Goal: Transaction & Acquisition: Purchase product/service

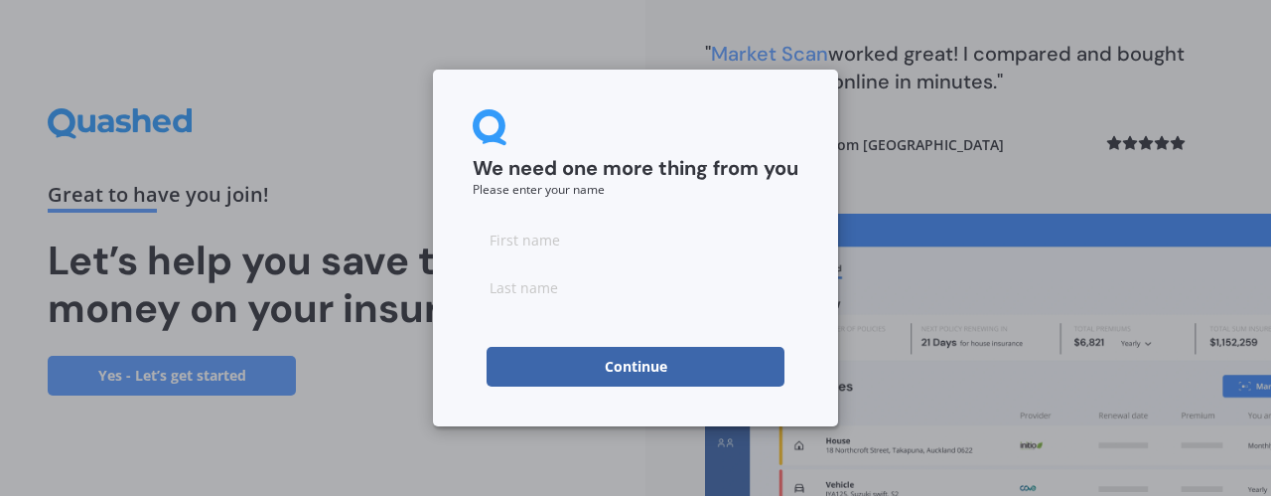
click at [547, 245] on input at bounding box center [636, 239] width 326 height 40
type input "Somayeh"
click at [526, 282] on input at bounding box center [636, 287] width 326 height 40
type input "Derhamy"
click at [576, 370] on button "Continue" at bounding box center [636, 367] width 298 height 40
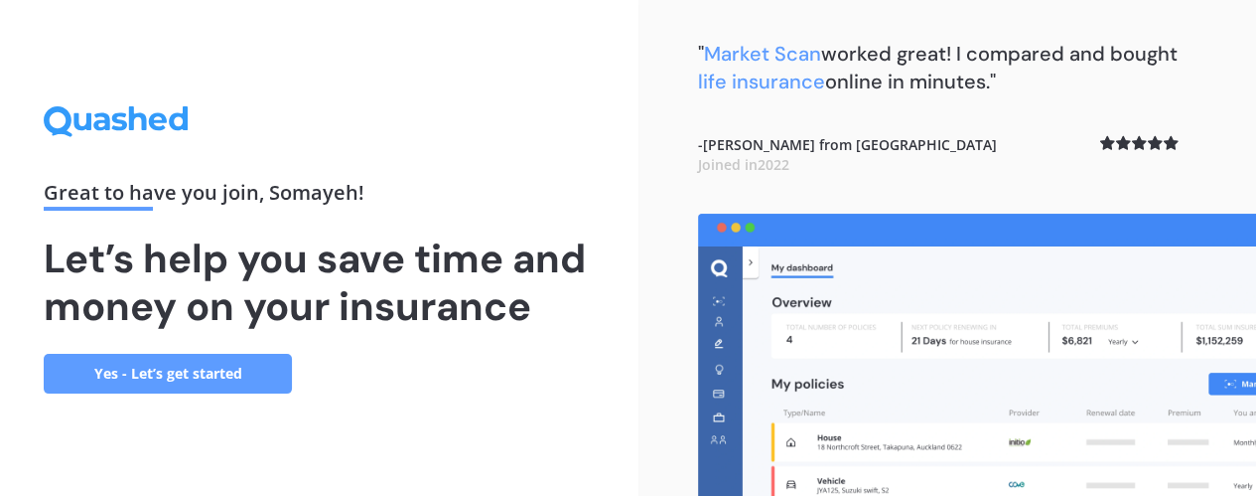
scroll to position [4, 0]
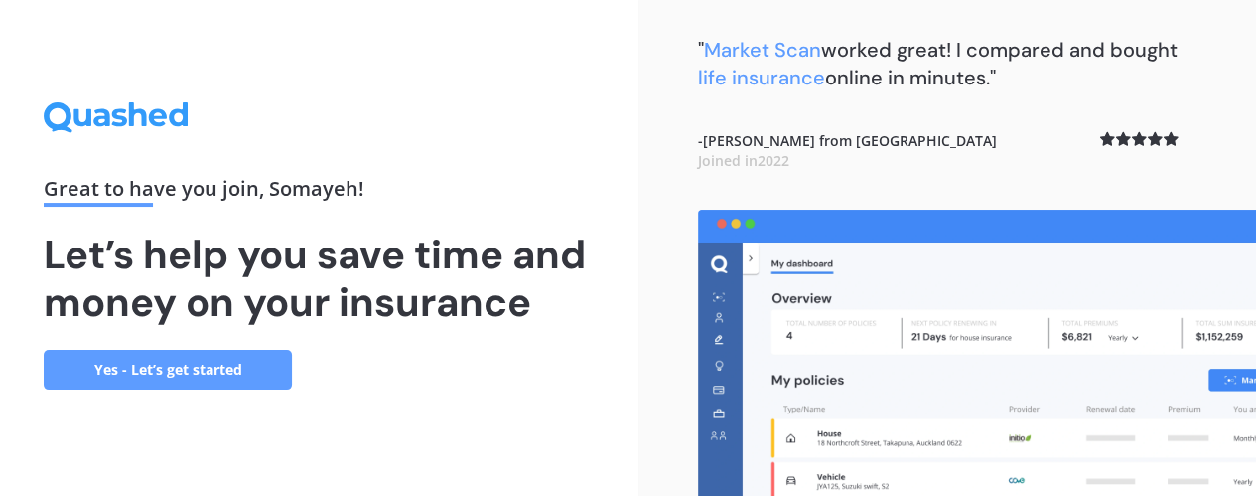
click at [194, 361] on link "Yes - Let’s get started" at bounding box center [168, 370] width 248 height 40
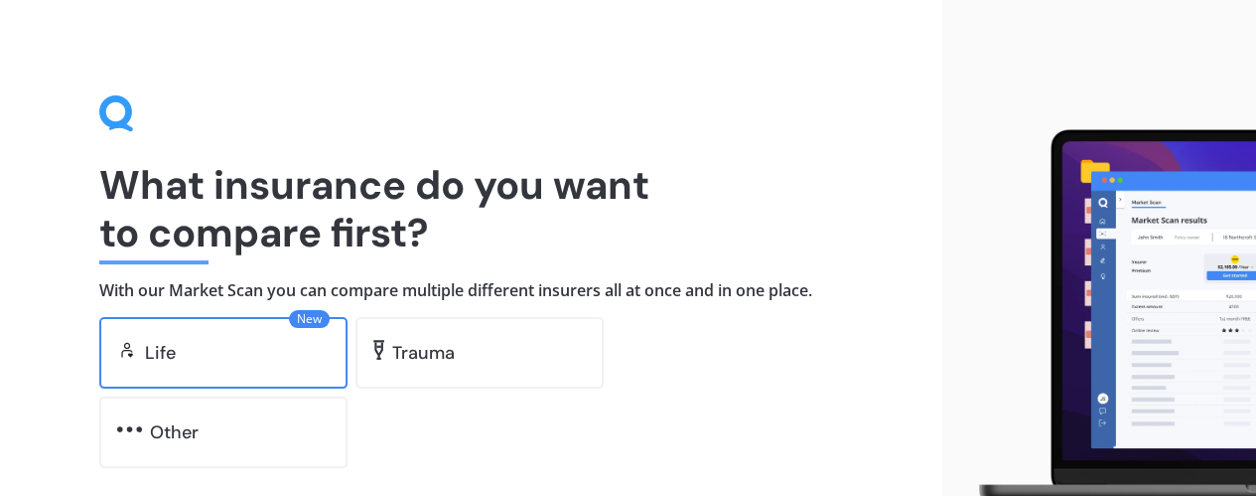
click at [240, 351] on div "Life" at bounding box center [237, 353] width 185 height 20
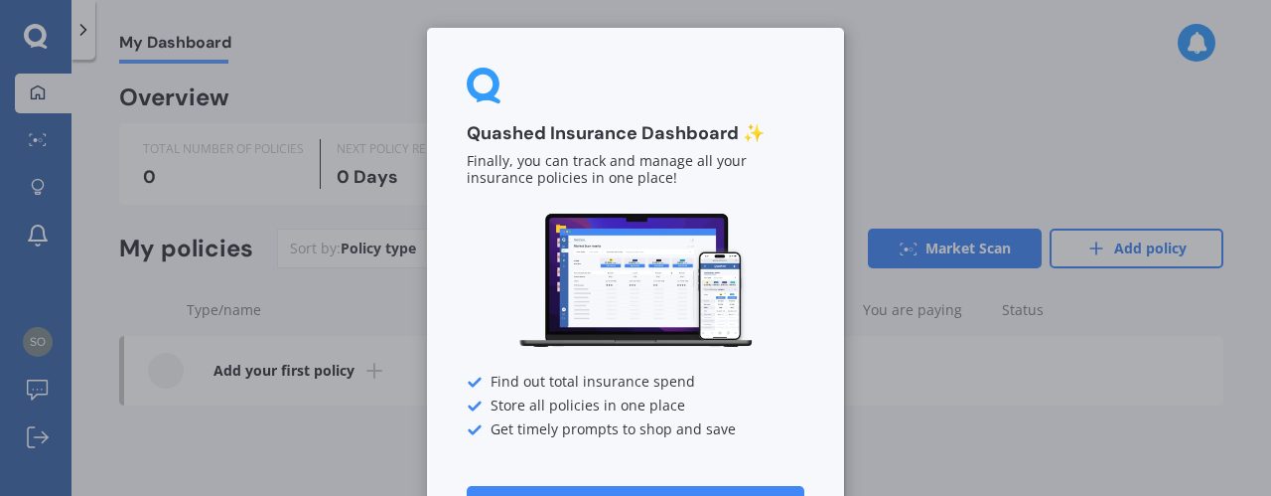
click at [332, 441] on div "Quashed Insurance Dashboard ✨ Finally, you can track and manage all your insura…" at bounding box center [635, 248] width 1271 height 496
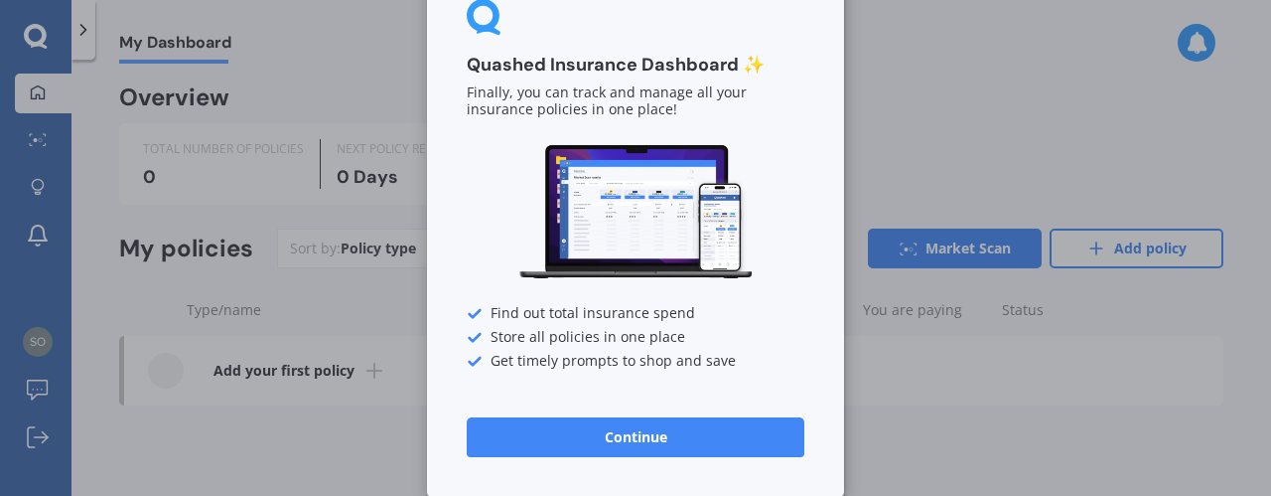
click at [661, 436] on button "Continue" at bounding box center [636, 437] width 338 height 40
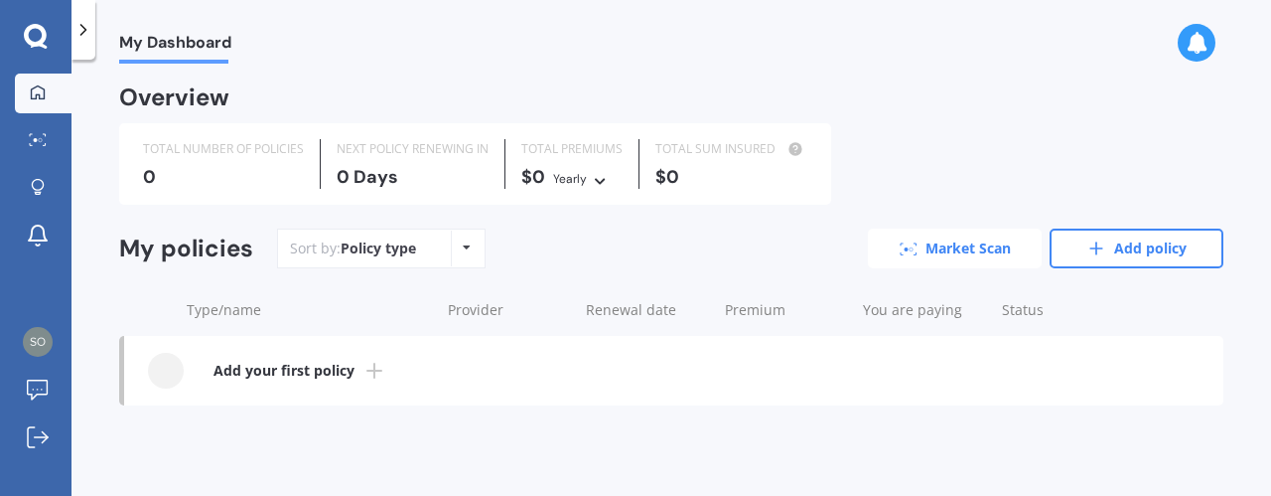
click at [968, 259] on link "Market Scan" at bounding box center [955, 248] width 174 height 40
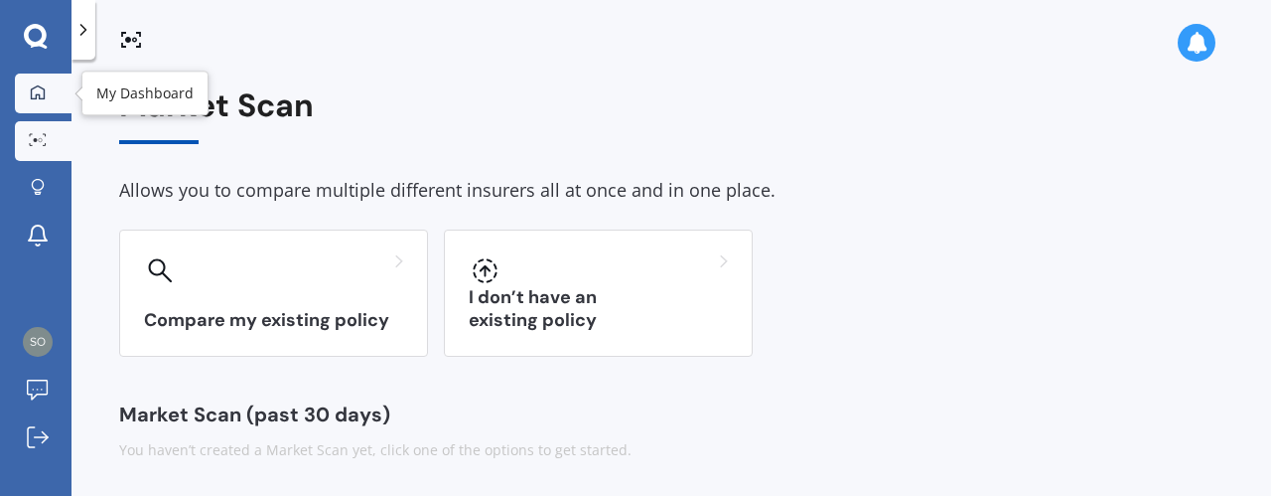
click at [44, 100] on div at bounding box center [38, 93] width 30 height 18
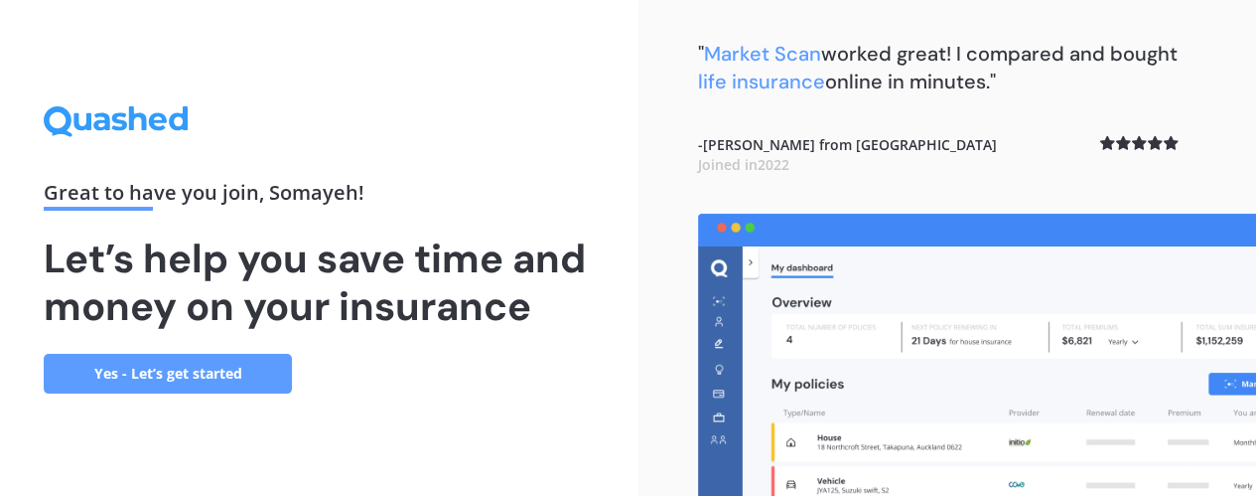
click at [222, 372] on link "Yes - Let’s get started" at bounding box center [168, 374] width 248 height 40
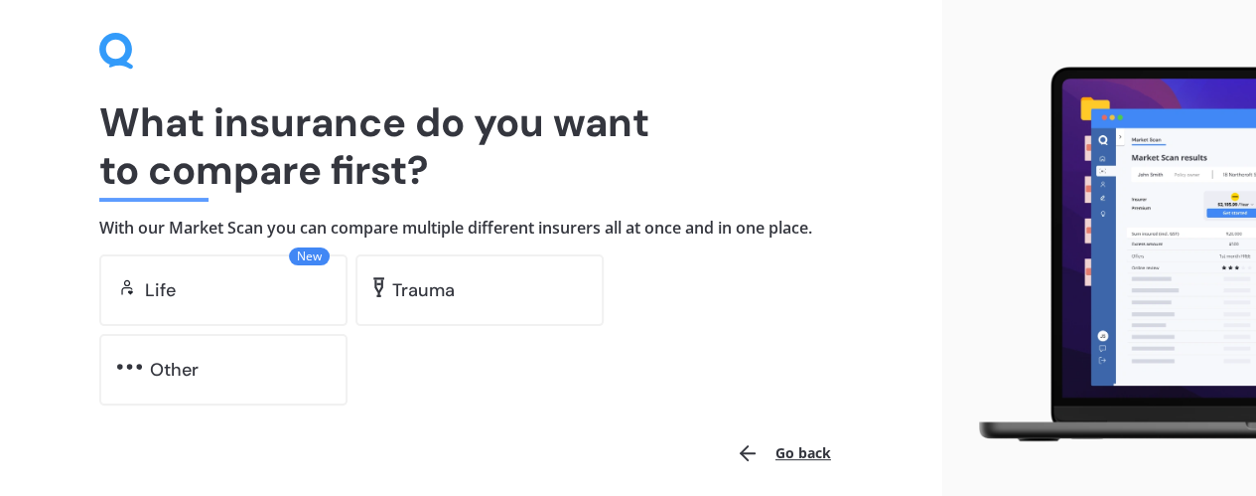
scroll to position [146, 0]
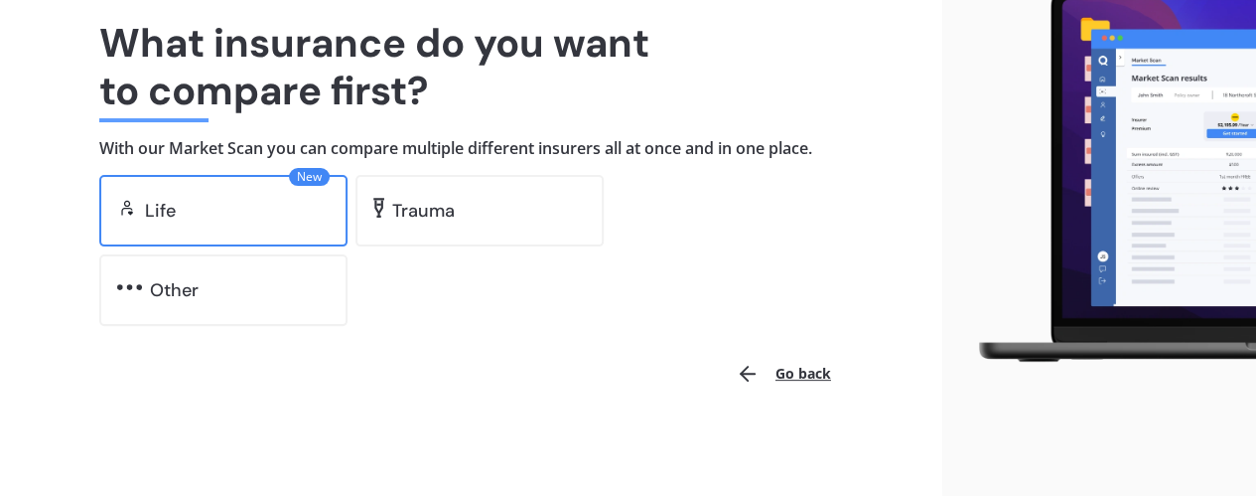
click at [321, 198] on div "New Life" at bounding box center [223, 210] width 248 height 71
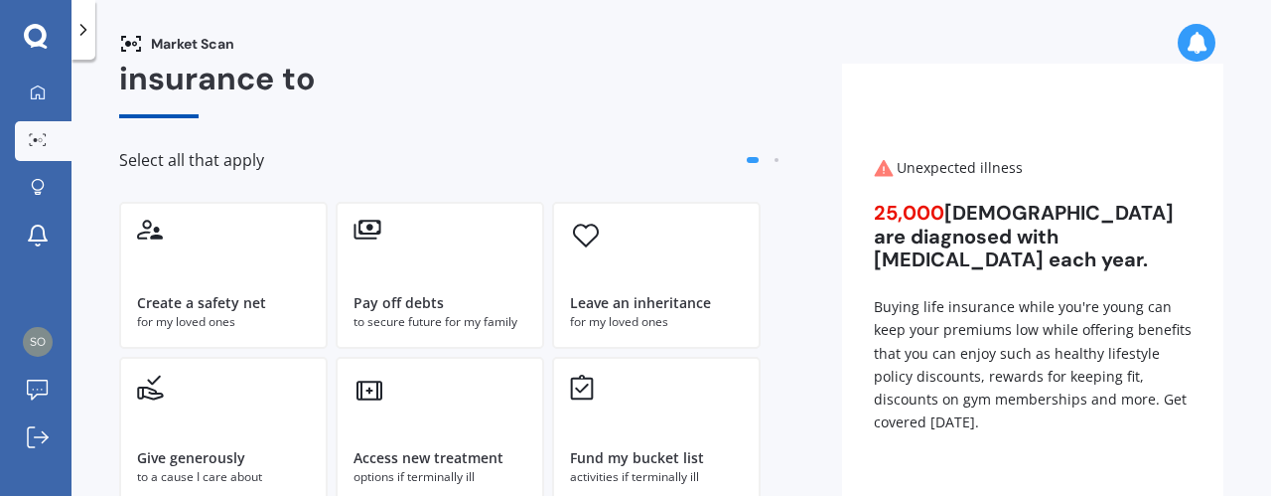
scroll to position [67, 0]
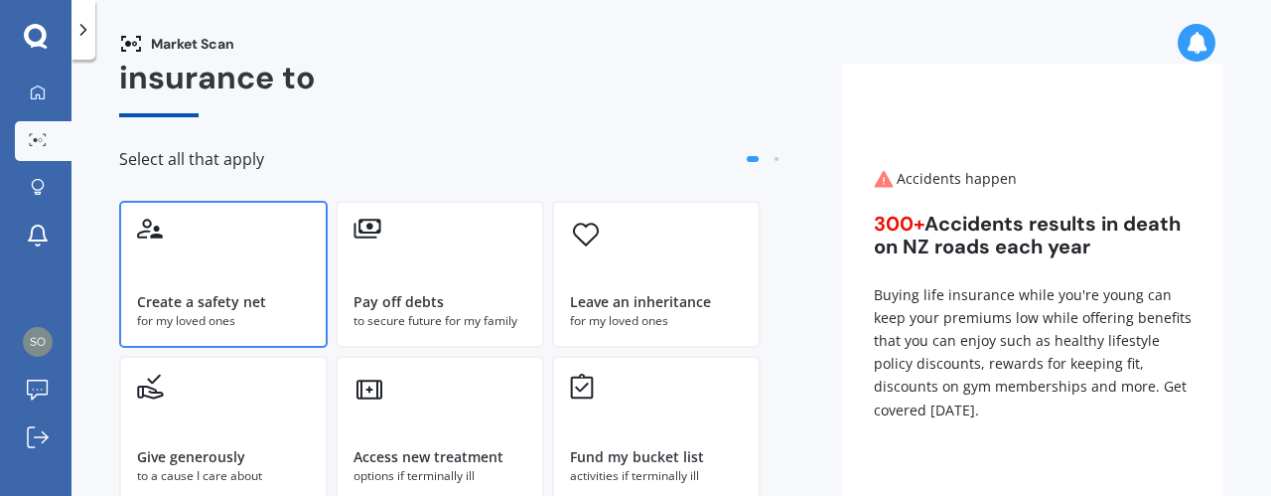
click at [256, 255] on div "Create a safety net for my loved ones" at bounding box center [223, 274] width 209 height 147
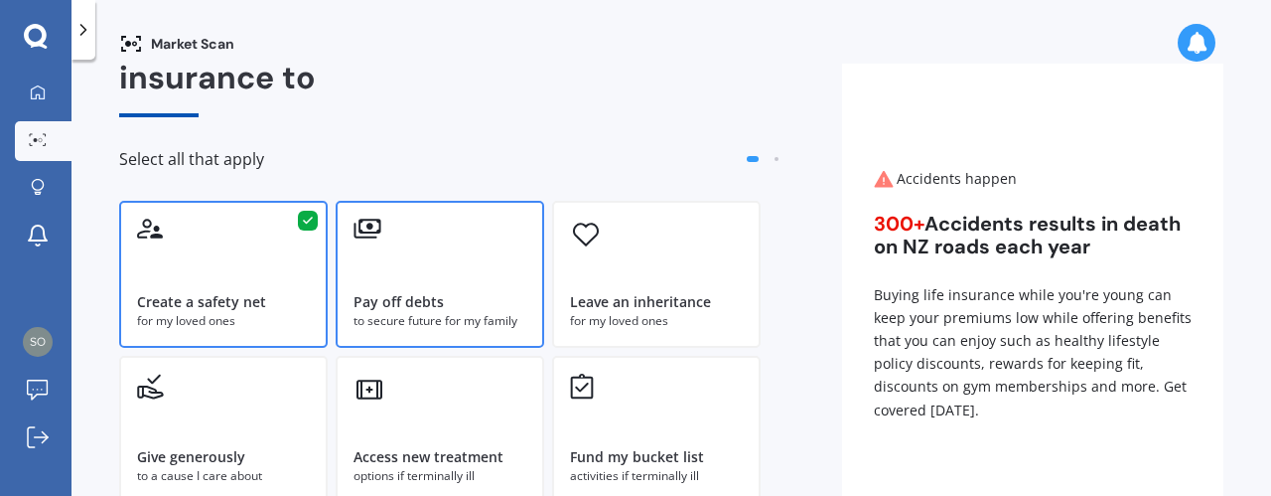
scroll to position [282, 0]
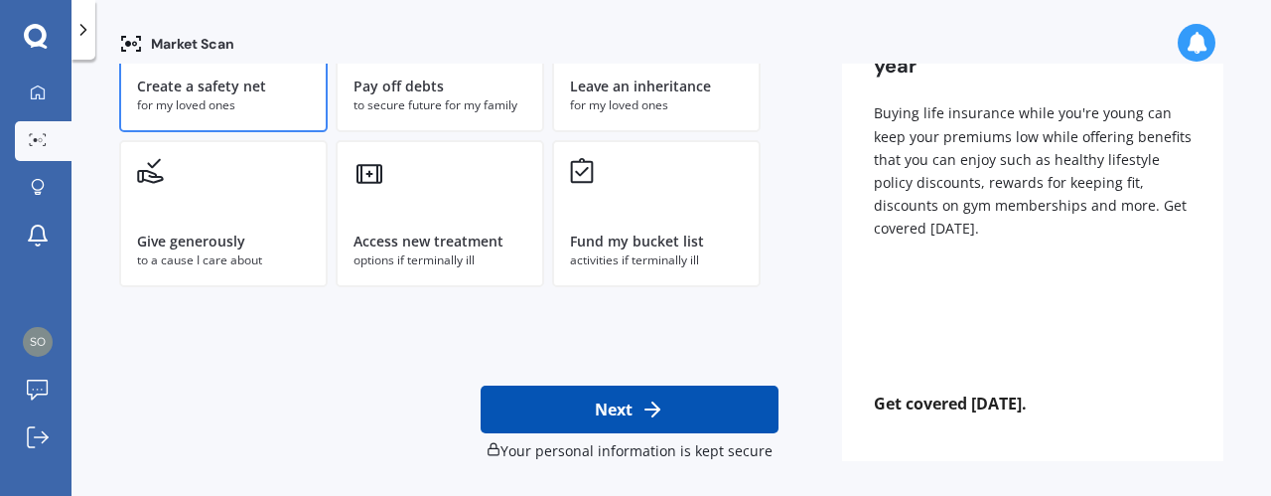
click at [606, 395] on button "Next" at bounding box center [630, 409] width 298 height 48
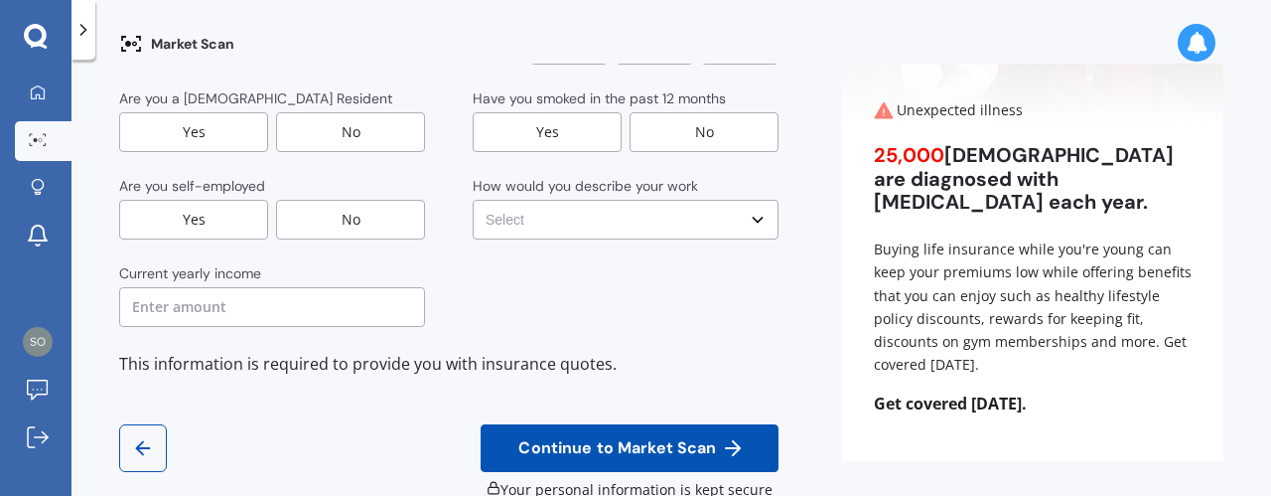
scroll to position [0, 0]
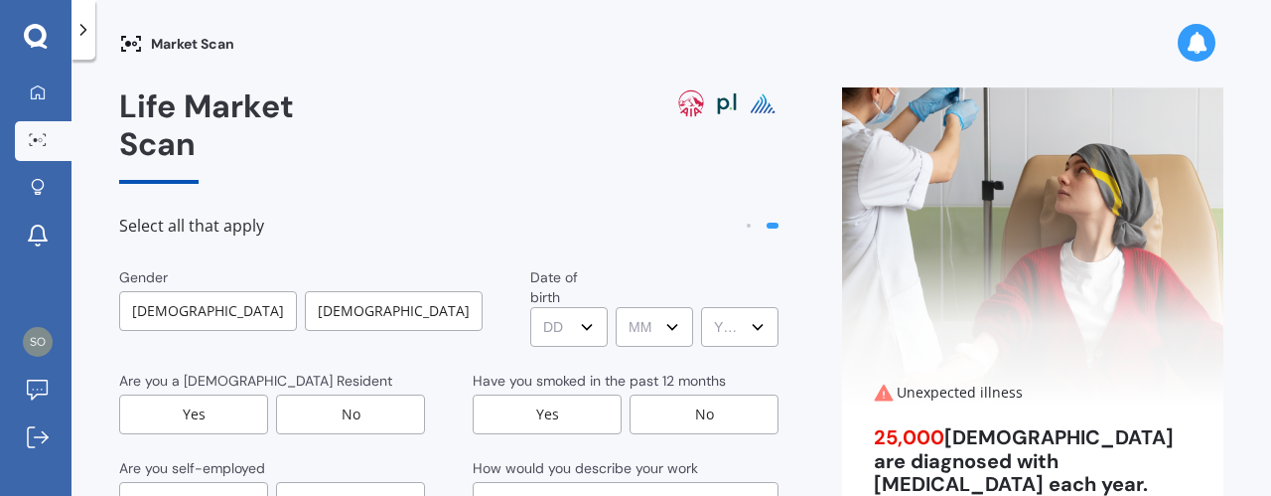
click at [338, 291] on div "Female" at bounding box center [394, 311] width 178 height 40
click at [532, 307] on select "DD DD 01 02 03 04 05 06 07 08 09 10 11 12 13 14 15 16 17 18 19 20 21 22 23 24 2…" at bounding box center [570, 327] width 76 height 40
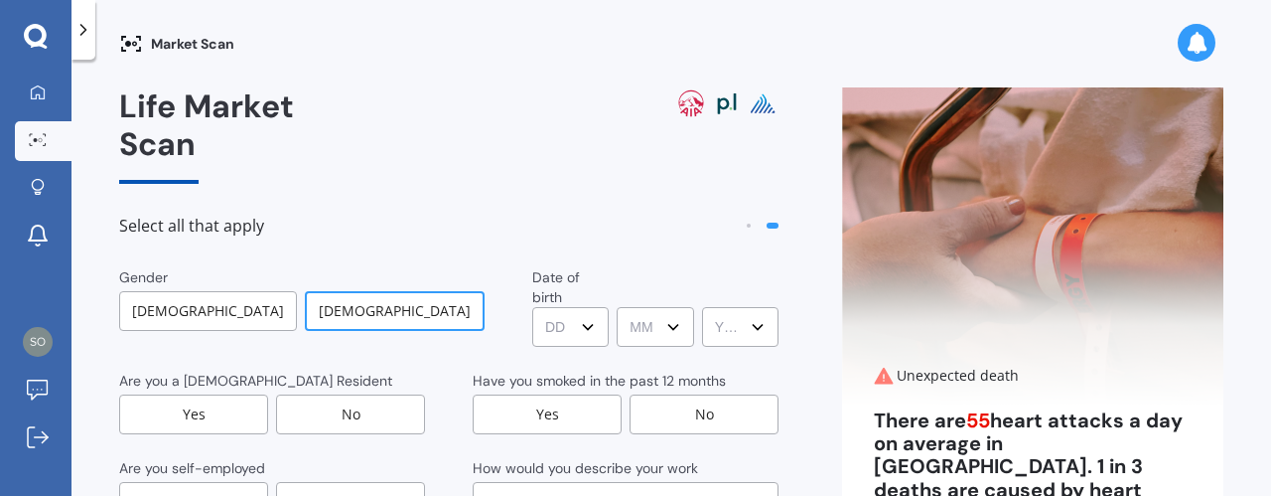
select select "05"
click at [532, 307] on select "DD DD 01 02 03 04 05 06 07 08 09 10 11 12 13 14 15 16 17 18 19 20 21 22 23 24 2…" at bounding box center [570, 327] width 76 height 40
click at [617, 307] on select "MM MM 01 02 03 04 05 06 07 08 09 10 11 12" at bounding box center [655, 327] width 76 height 40
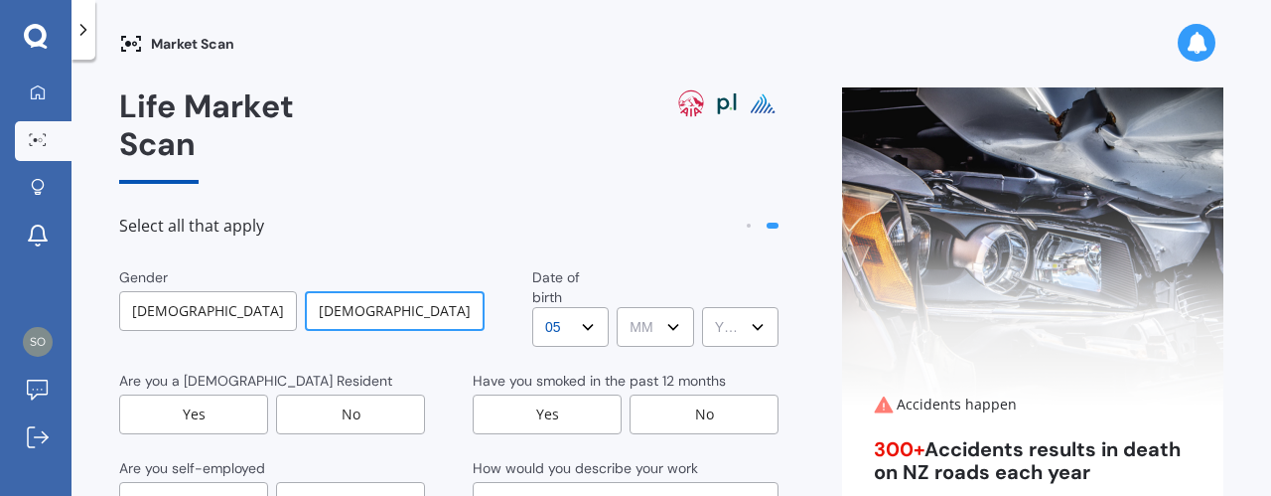
select select "08"
click at [617, 307] on select "MM MM 01 02 03 04 05 06 07 08 09 10 11 12" at bounding box center [655, 327] width 76 height 40
click at [702, 307] on select "YYYY YYYY 2009 2008 2007 2006 2005 2004 2003 2002 2001 2000 1999 1998 1997 1996…" at bounding box center [740, 327] width 76 height 40
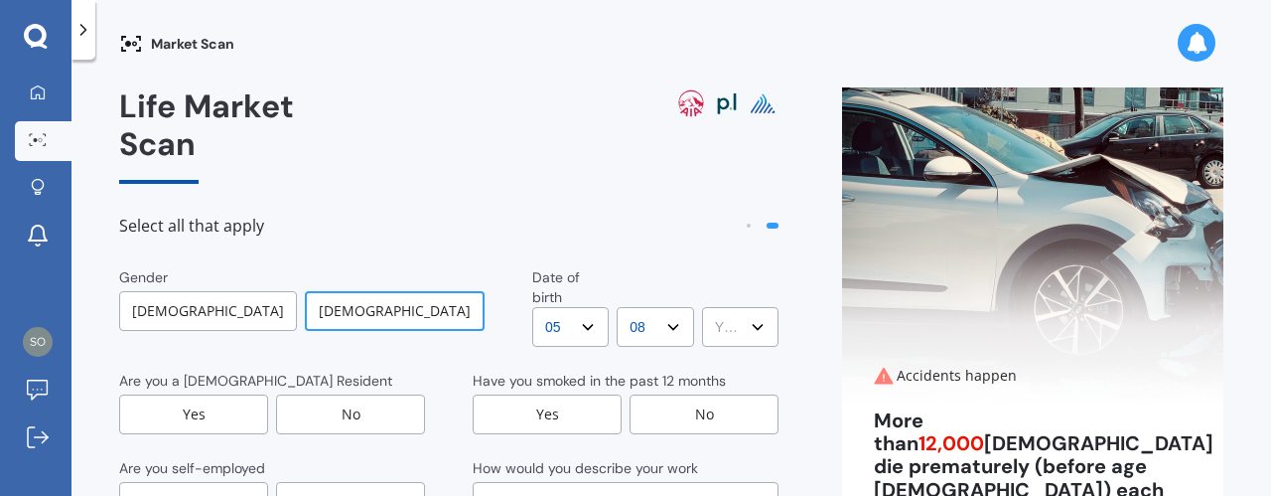
select select "1980"
click at [702, 307] on select "YYYY YYYY 2009 2008 2007 2006 2005 2004 2003 2002 2001 2000 1999 1998 1997 1996…" at bounding box center [740, 327] width 76 height 40
click at [681, 394] on div "No" at bounding box center [704, 414] width 149 height 40
click at [171, 394] on div "Yes" at bounding box center [193, 414] width 149 height 40
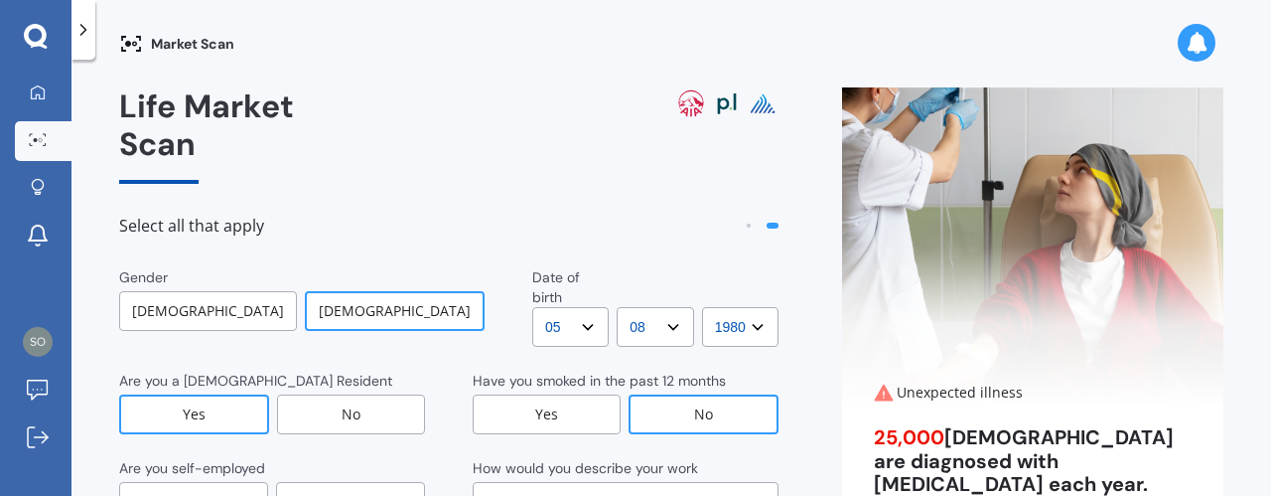
click at [222, 482] on div "Yes" at bounding box center [193, 502] width 149 height 40
click at [581, 482] on select "Select No manual work e.g. lawyer, consultant, engineer Light manual work e.g. …" at bounding box center [626, 502] width 306 height 40
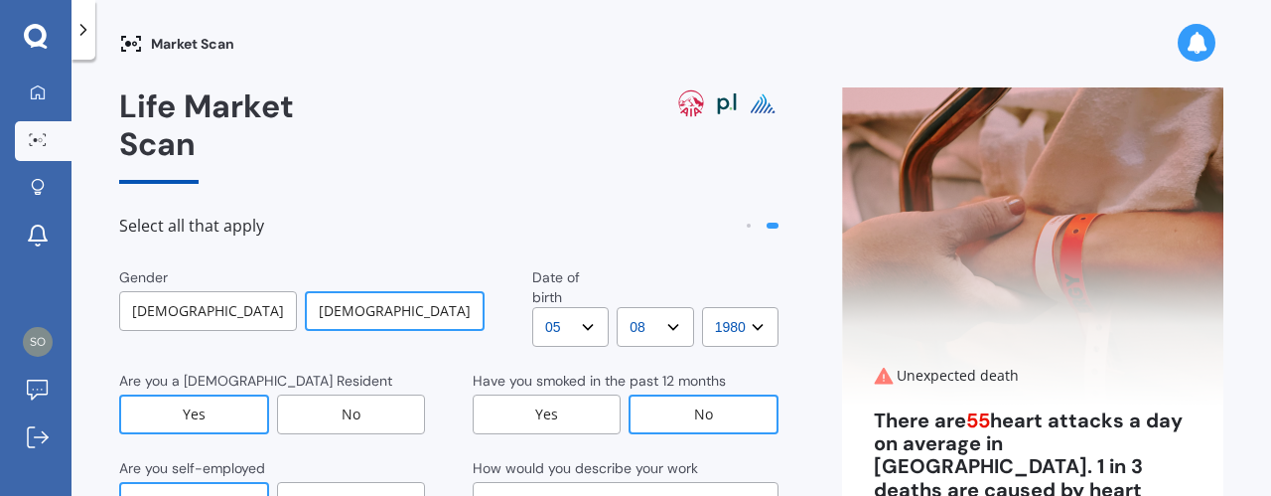
select select "No manual work e.g. lawyer, consultant, engineer"
click at [473, 482] on select "Select No manual work e.g. lawyer, consultant, engineer Light manual work e.g. …" at bounding box center [626, 502] width 306 height 40
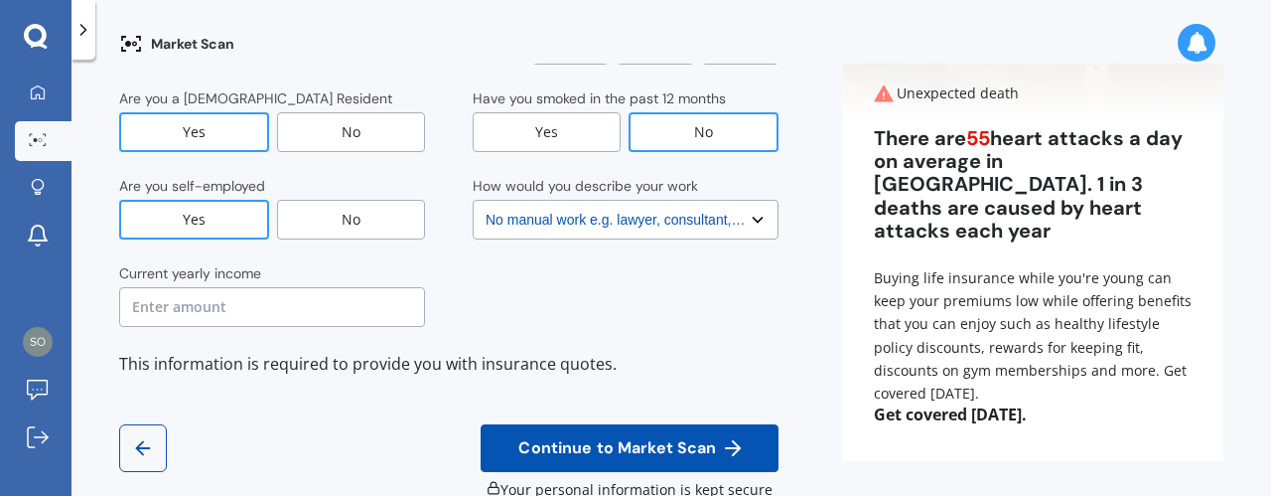
click at [287, 287] on input "text" at bounding box center [272, 307] width 306 height 40
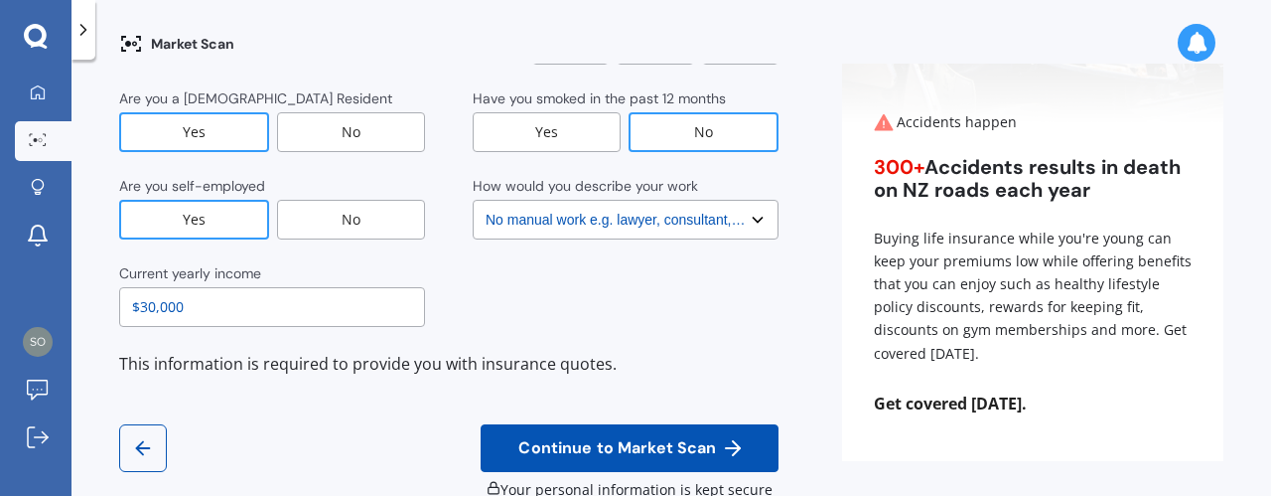
type input "$30,000"
click at [641, 439] on span "Continue to Market Scan" at bounding box center [617, 448] width 206 height 19
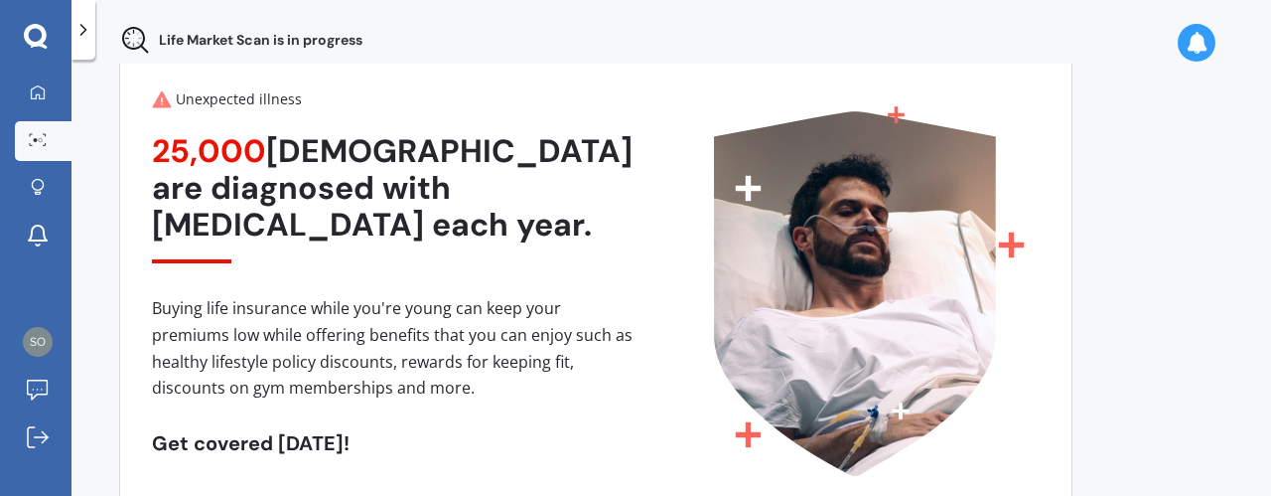
scroll to position [179, 0]
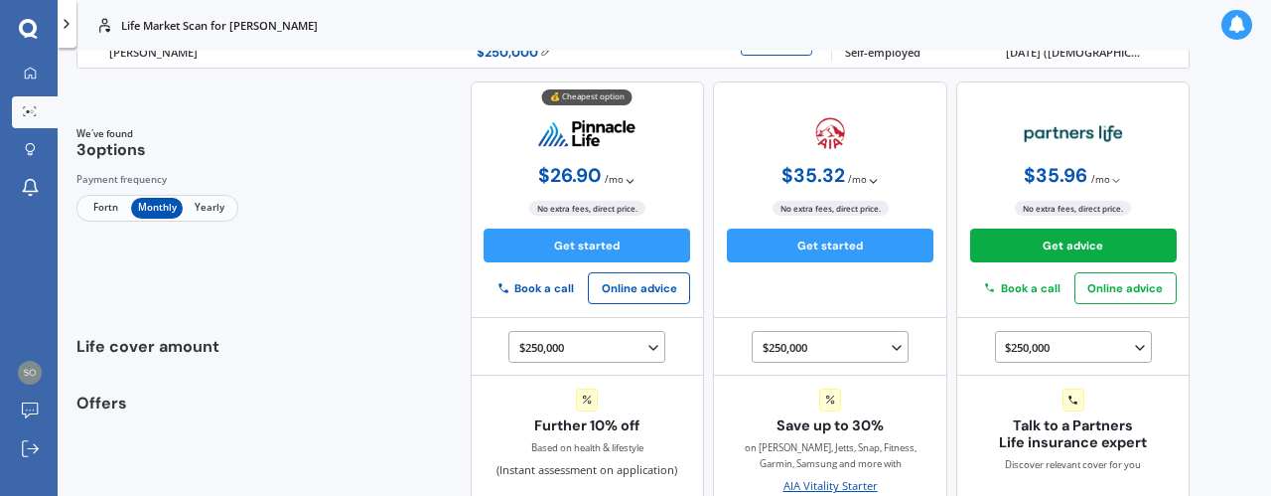
scroll to position [40, 0]
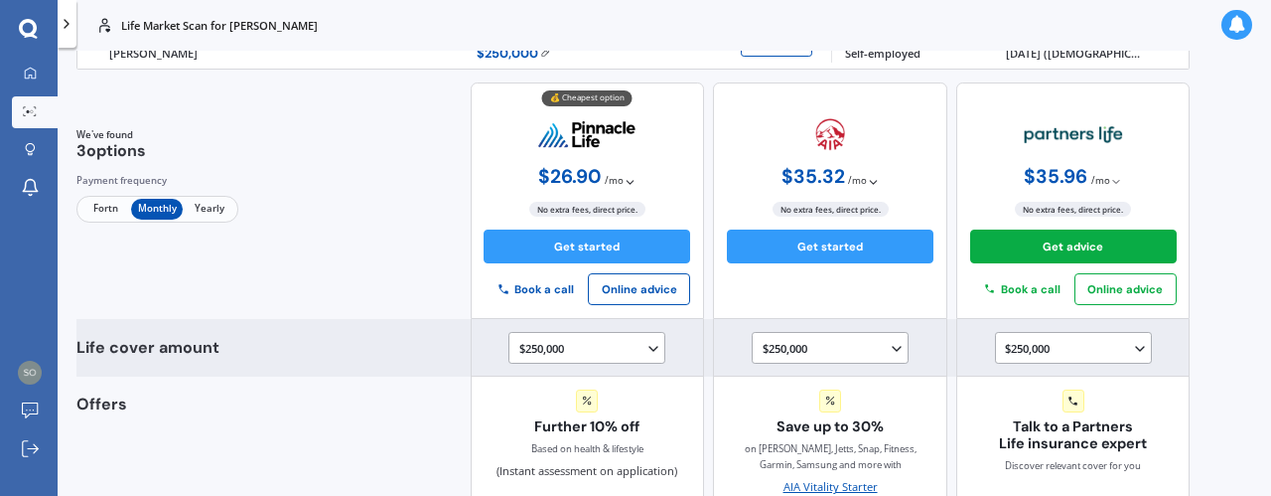
click at [582, 347] on div "$250,000 $100,000 $150,000 $200,000 $250,000 $300,000 $350,000 $400,000 $500,00…" at bounding box center [590, 348] width 142 height 19
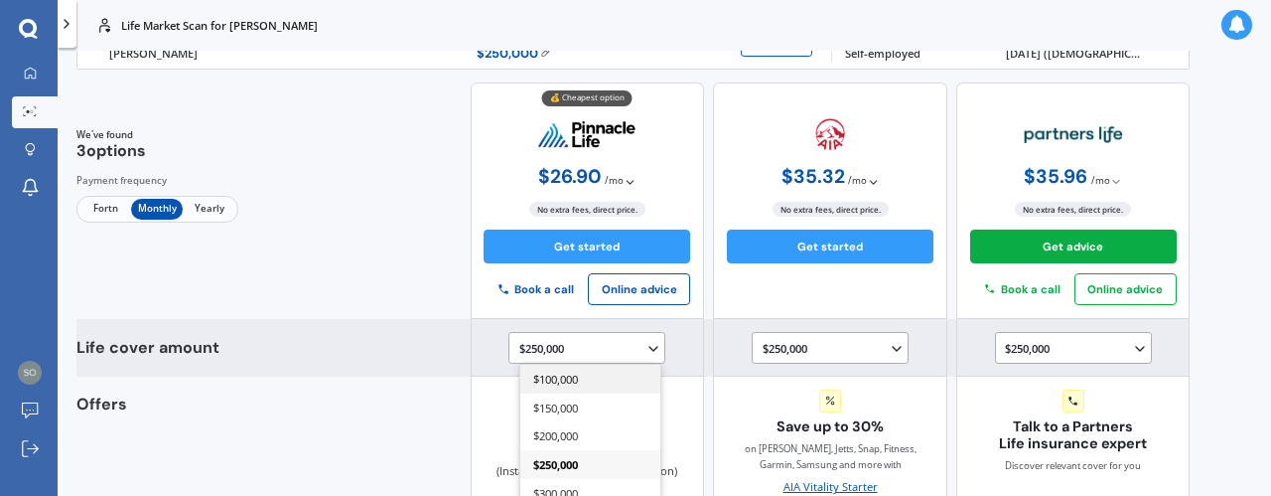
click at [554, 378] on span "$100,000" at bounding box center [555, 378] width 45 height 15
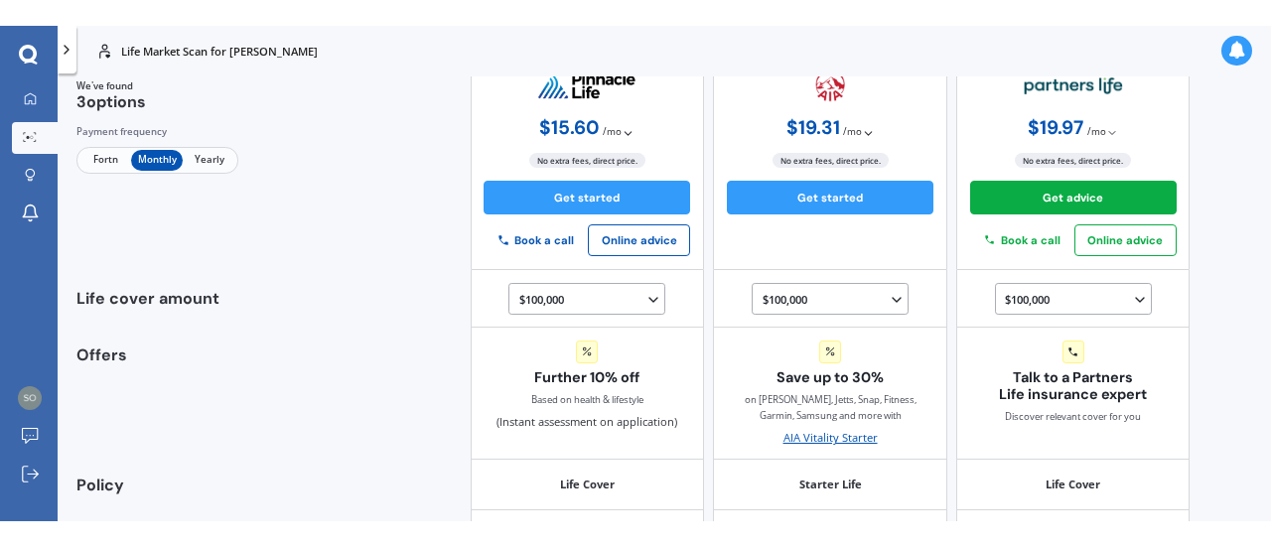
scroll to position [0, 0]
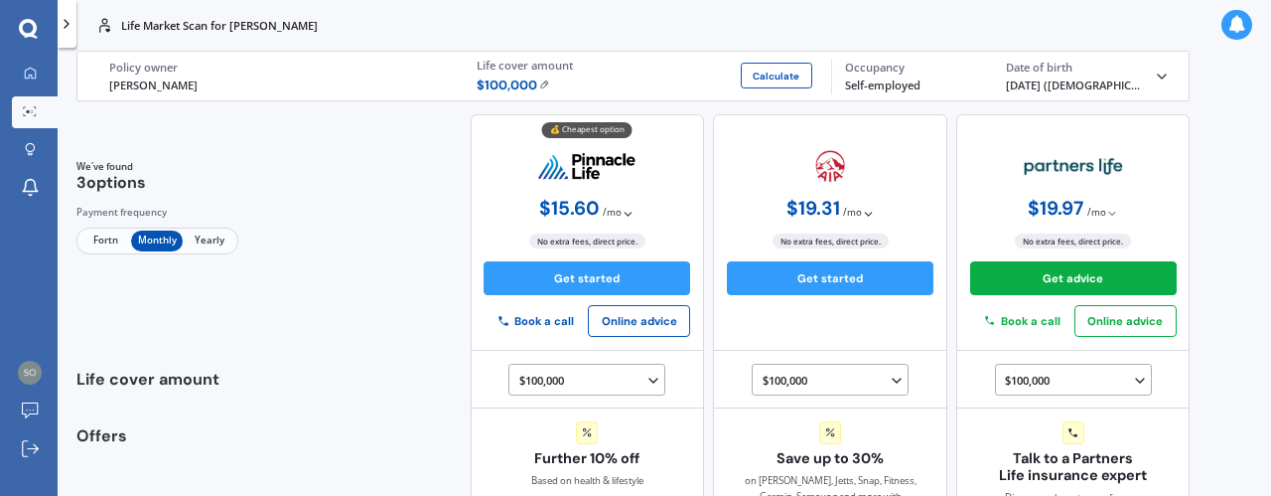
click at [219, 230] on span "Yearly" at bounding box center [209, 240] width 52 height 21
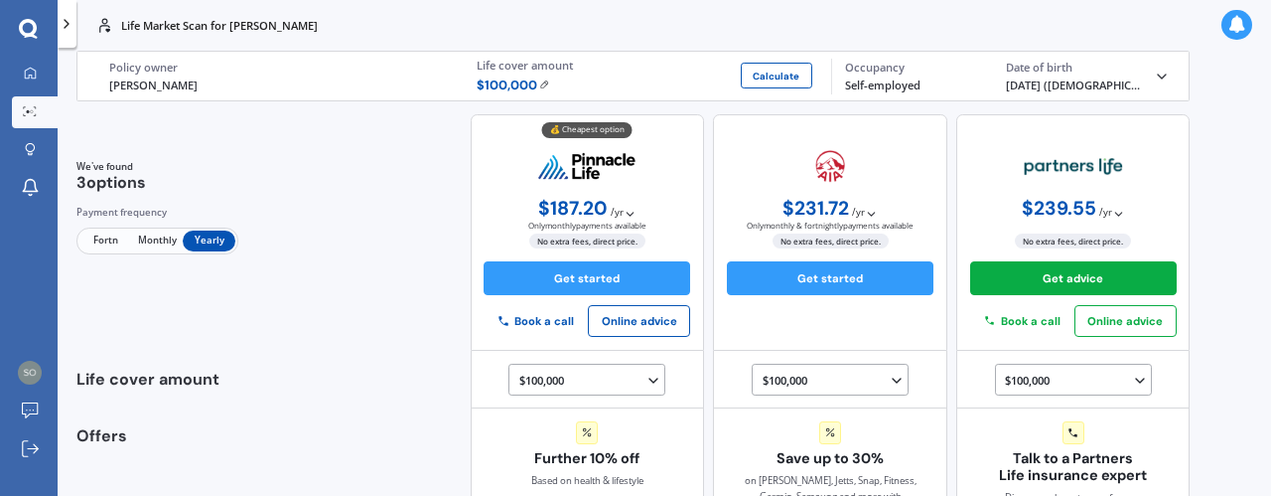
click at [69, 28] on icon at bounding box center [67, 24] width 16 height 16
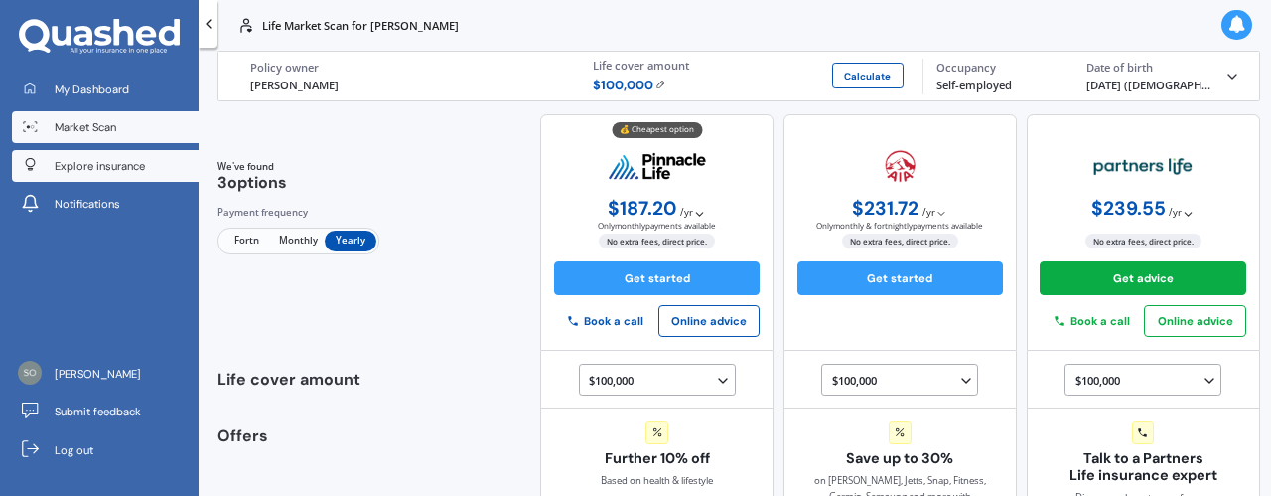
click at [107, 158] on span "Explore insurance" at bounding box center [100, 166] width 90 height 16
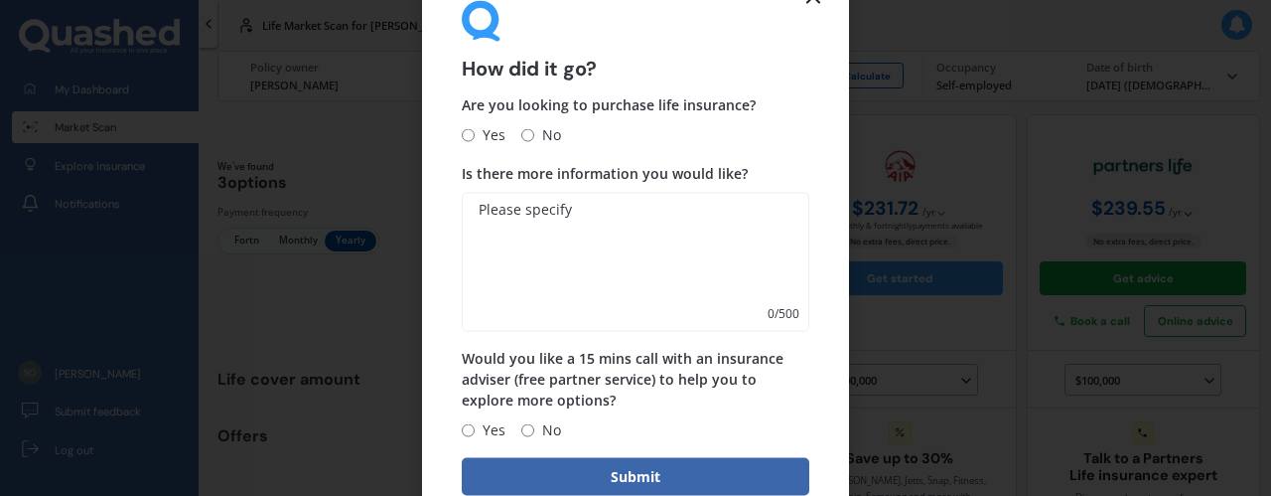
click at [483, 132] on span "Yes" at bounding box center [490, 135] width 31 height 24
click at [475, 132] on input "Yes" at bounding box center [468, 134] width 13 height 13
radio input "true"
click at [564, 212] on textarea "Is there more information you would like?" at bounding box center [636, 261] width 348 height 139
type textarea "I want to get Life and trauma insurance for myself and my partner"
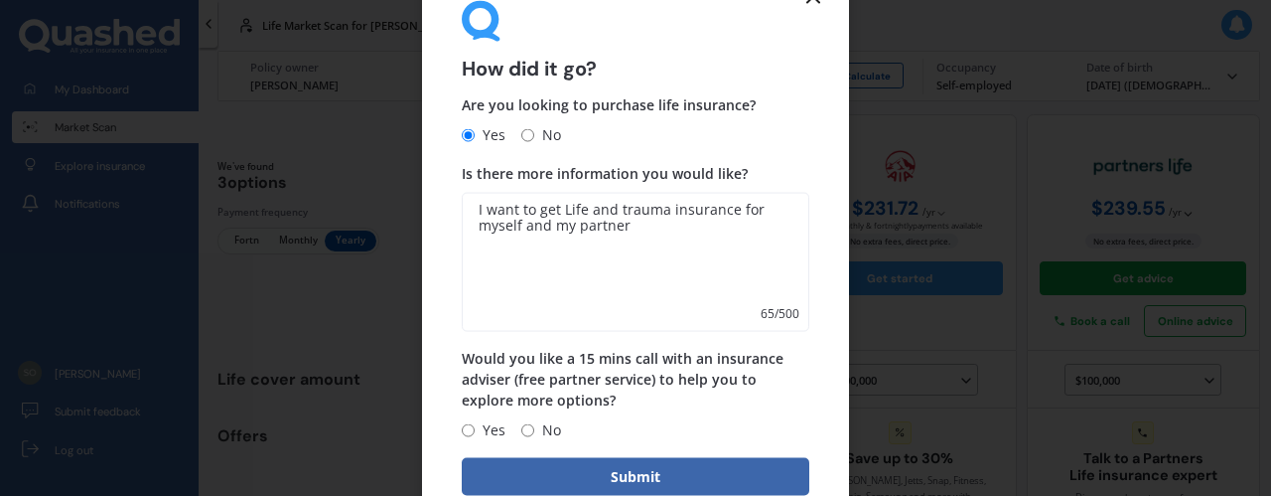
click at [486, 434] on span "Yes" at bounding box center [490, 430] width 31 height 24
click at [475, 434] on input "Yes" at bounding box center [468, 429] width 13 height 13
radio input "true"
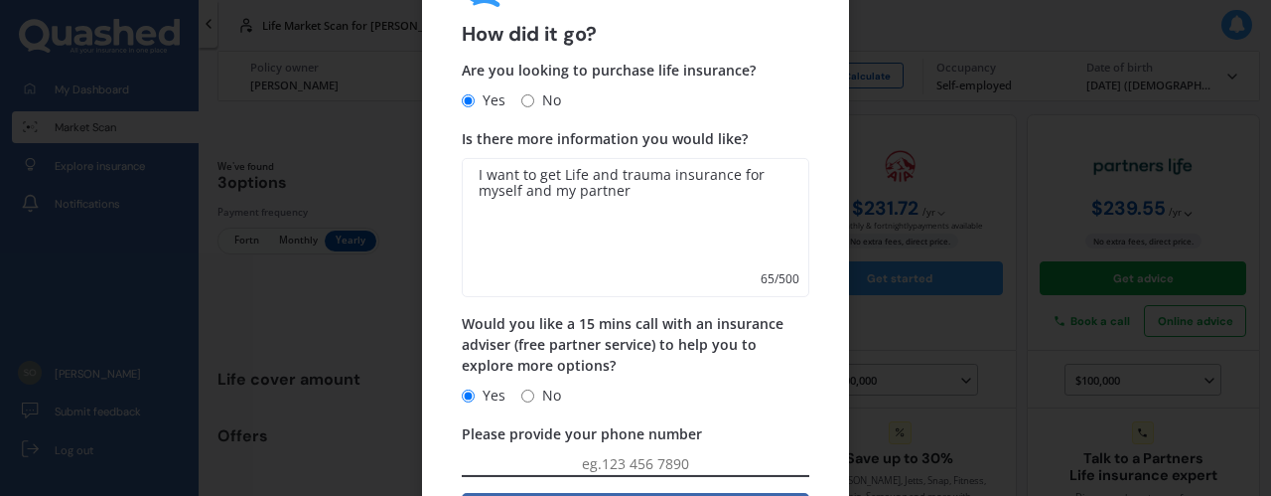
click at [691, 467] on input "Please provide your phone number" at bounding box center [636, 465] width 348 height 24
type input "0221013545"
click at [784, 378] on div "Would you like a 15 mins call with an insurance adviser (free partner service) …" at bounding box center [636, 360] width 348 height 95
click at [601, 361] on span "Would you like a 15 mins call with an insurance adviser (free partner service) …" at bounding box center [636, 345] width 348 height 64
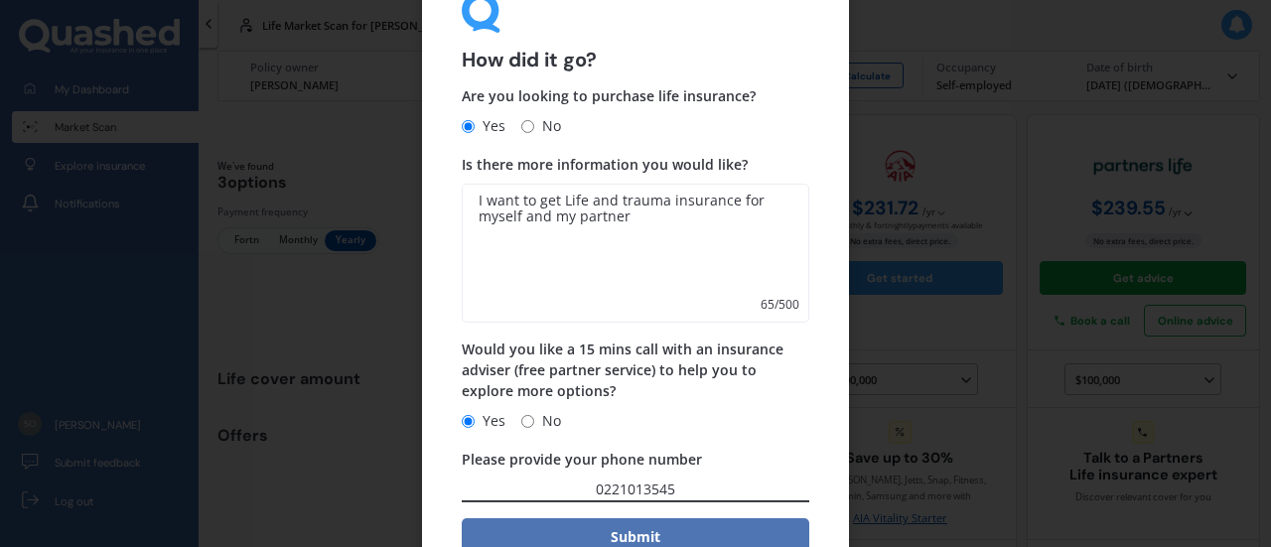
click at [593, 495] on button "Submit" at bounding box center [636, 537] width 348 height 38
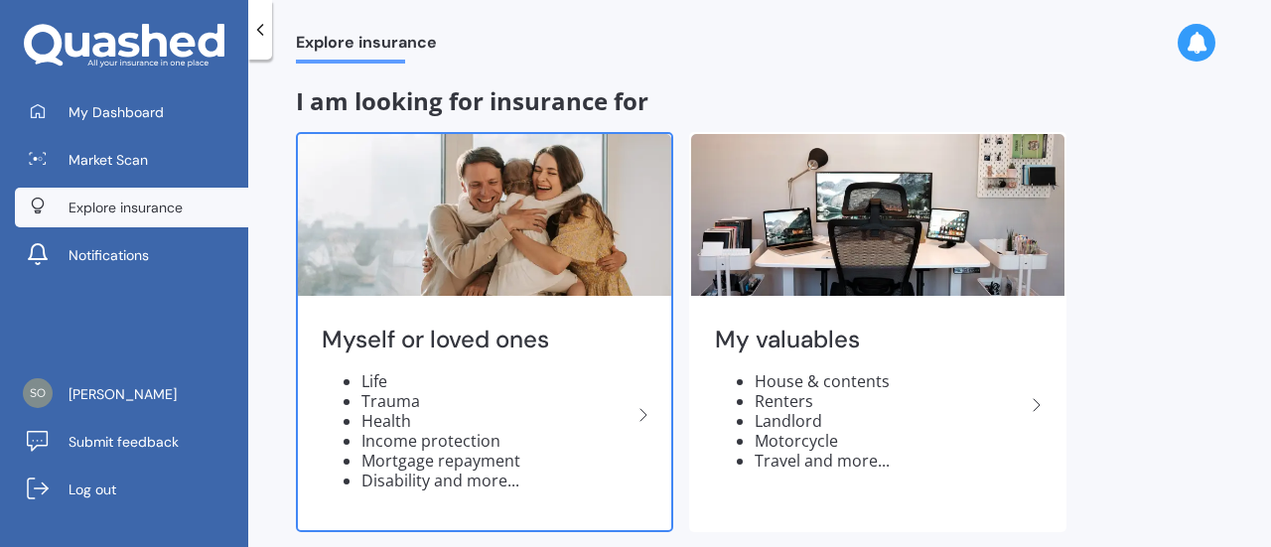
click at [578, 384] on li "Life" at bounding box center [496, 381] width 270 height 20
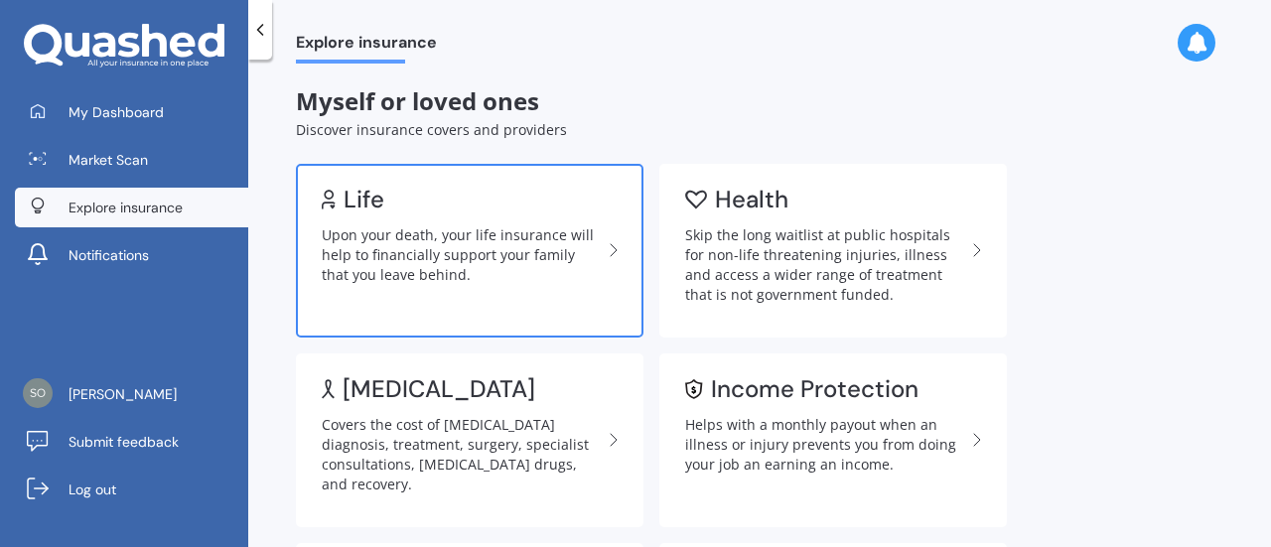
click at [490, 261] on div "Upon your death, your life insurance will help to financially support your fami…" at bounding box center [462, 255] width 280 height 60
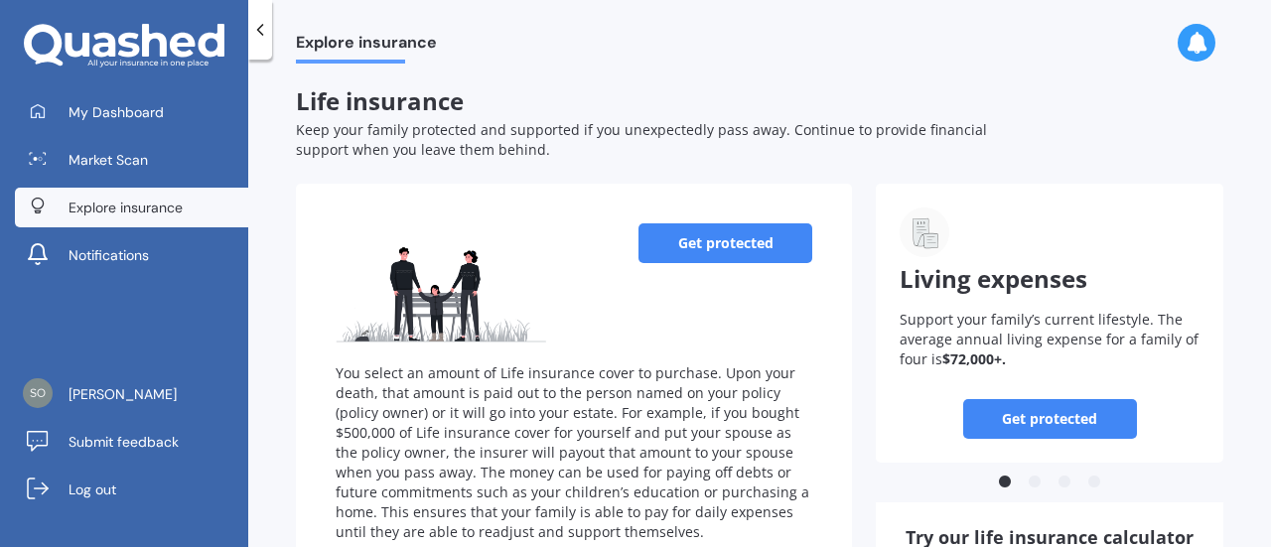
click at [713, 243] on link "Get protected" at bounding box center [726, 243] width 174 height 40
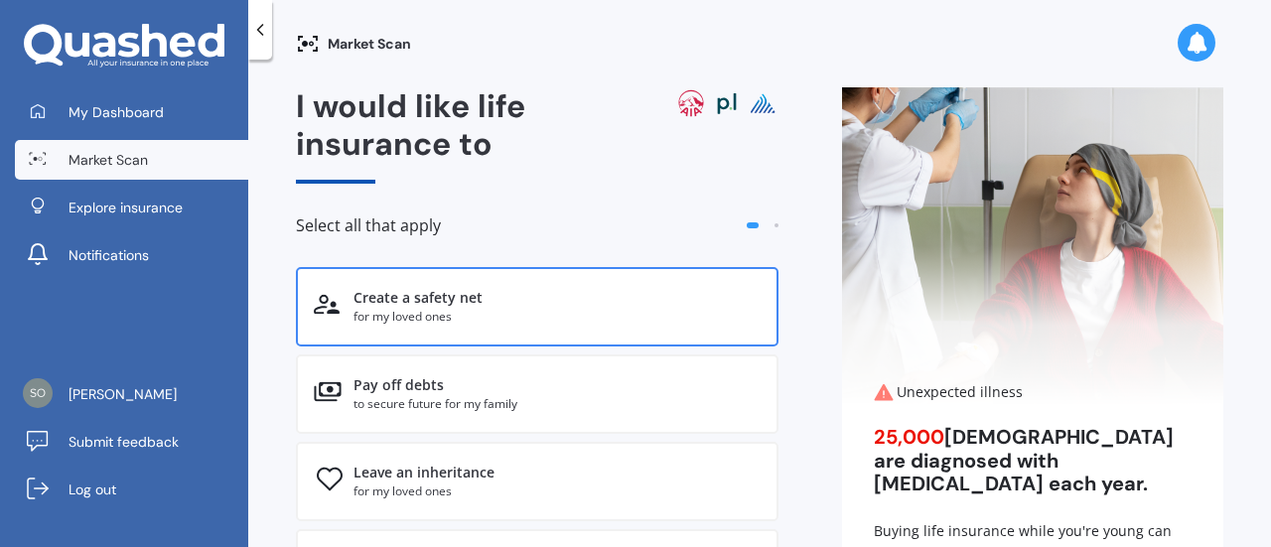
click at [519, 304] on div "Create a safety net" at bounding box center [557, 298] width 407 height 20
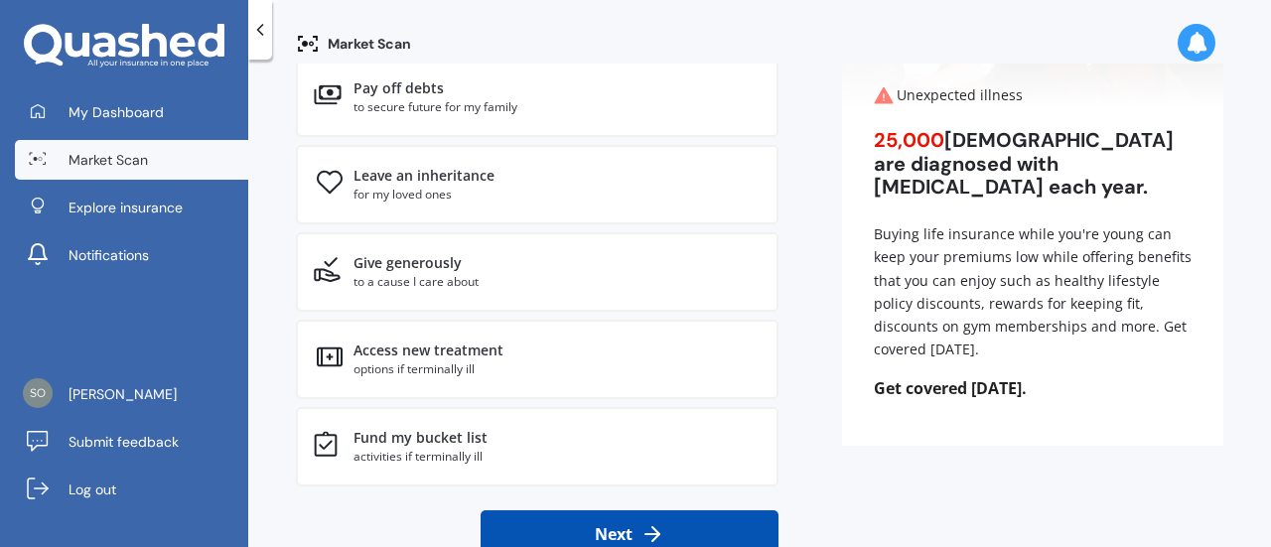
scroll to position [370, 0]
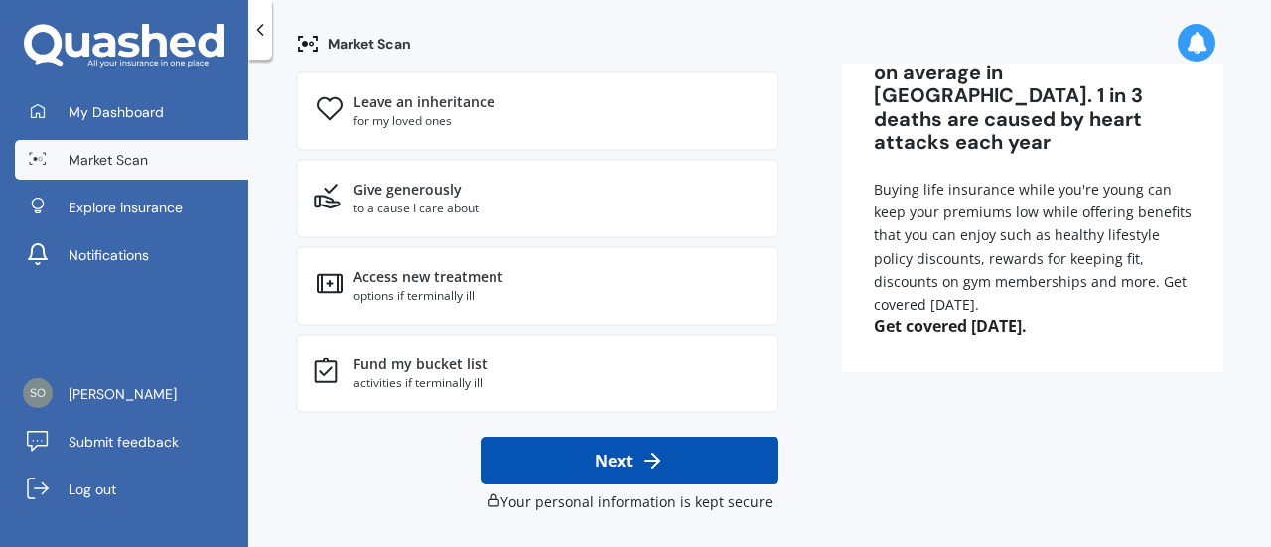
click at [600, 479] on button "Next" at bounding box center [630, 461] width 298 height 48
select select "05"
select select "08"
select select "1980"
select select "No manual work e.g. lawyer, consultant, engineer"
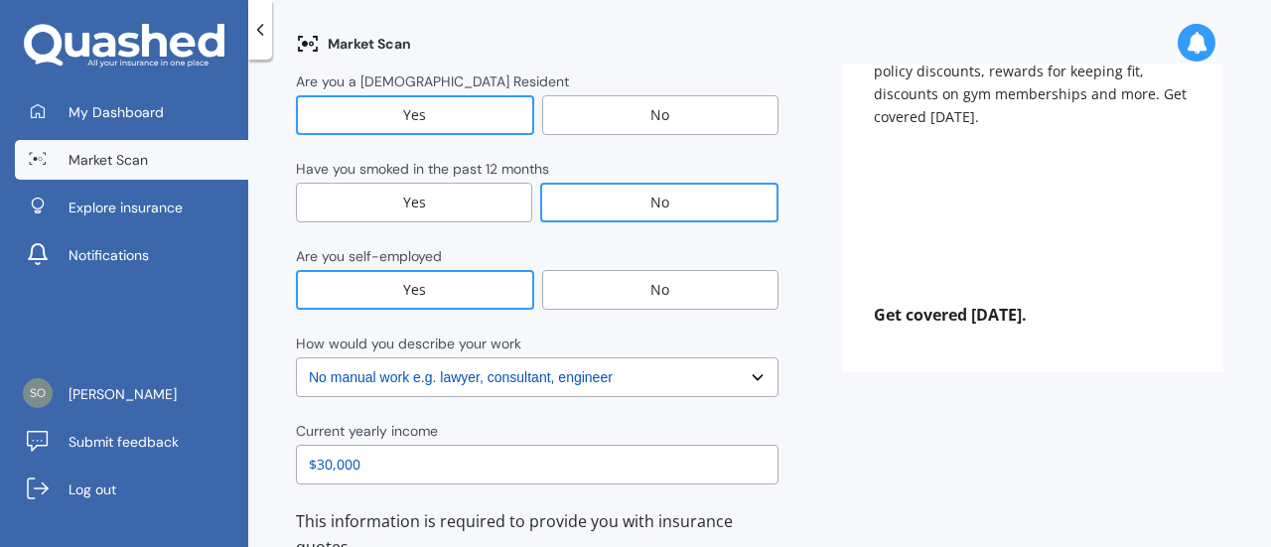
scroll to position [0, 0]
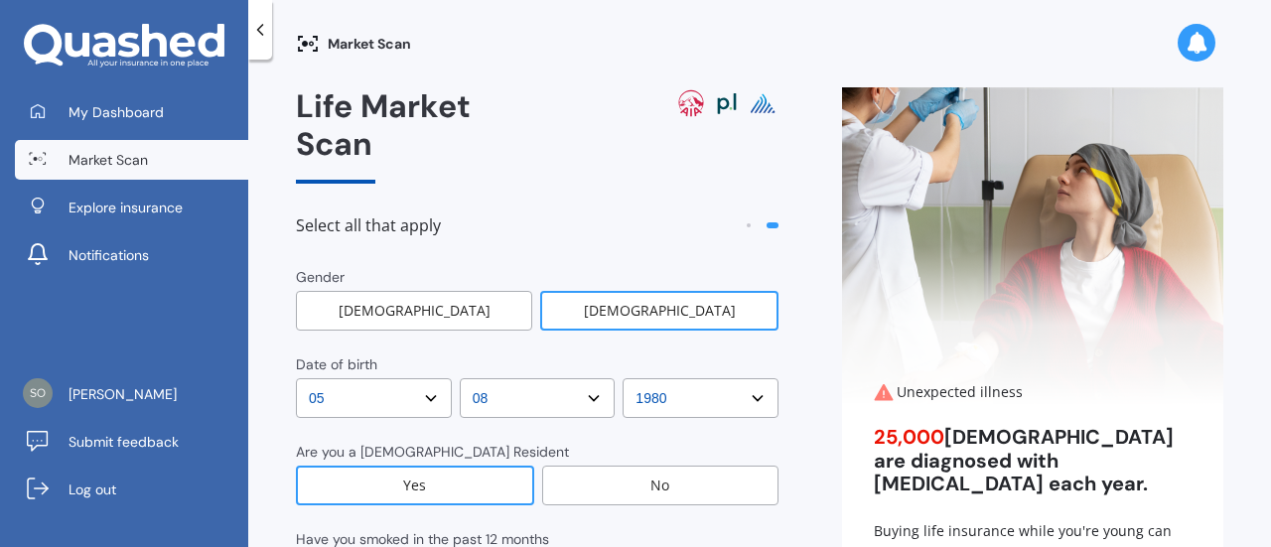
click at [756, 200] on div "Select all that apply" at bounding box center [537, 234] width 483 height 68
